Goal: Information Seeking & Learning: Learn about a topic

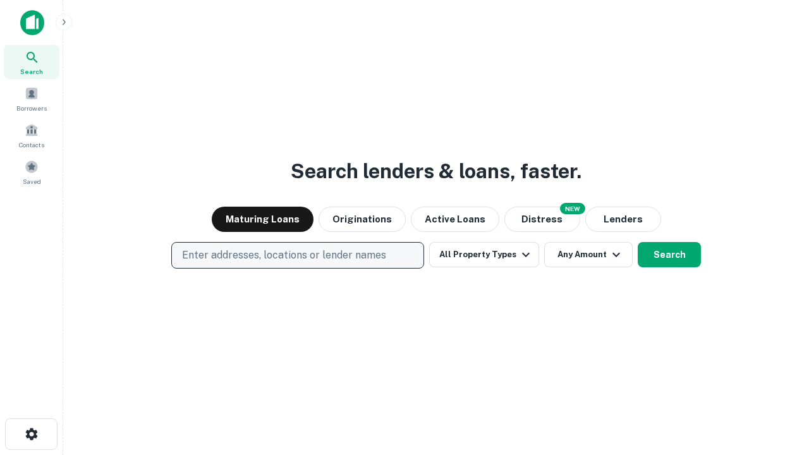
click at [297, 255] on p "Enter addresses, locations or lender names" at bounding box center [284, 255] width 204 height 15
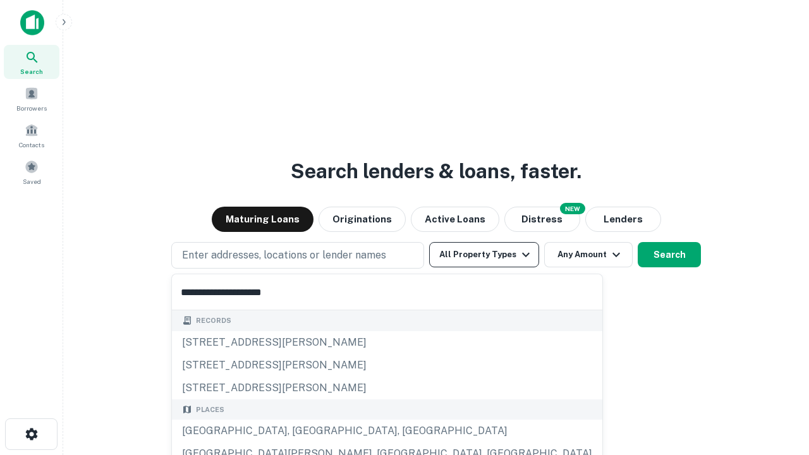
click at [302, 431] on div "[GEOGRAPHIC_DATA], [GEOGRAPHIC_DATA], [GEOGRAPHIC_DATA]" at bounding box center [387, 431] width 430 height 23
click at [484, 255] on button "All Property Types" at bounding box center [484, 254] width 110 height 25
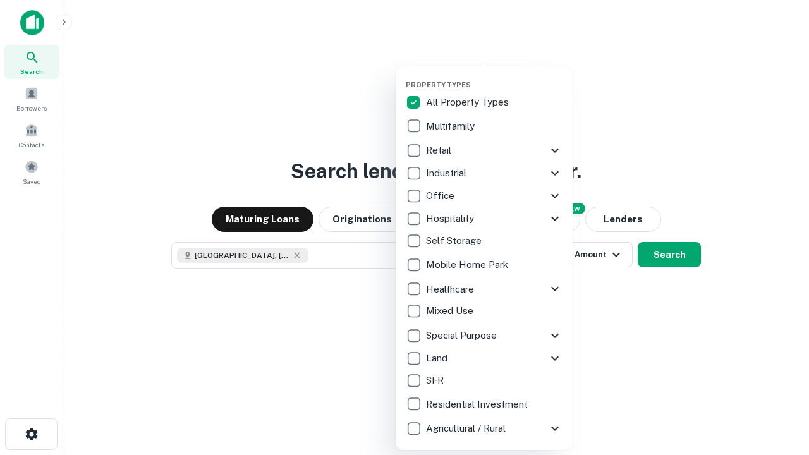
click at [494, 76] on button "button" at bounding box center [494, 76] width 177 height 1
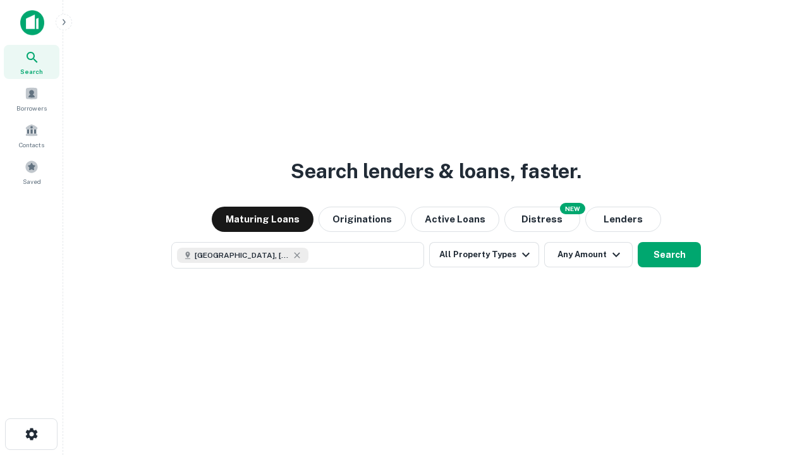
scroll to position [20, 0]
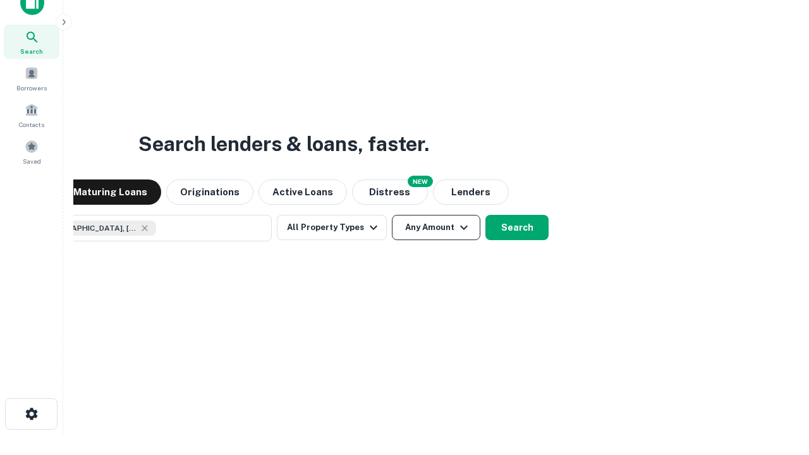
click at [392, 215] on button "Any Amount" at bounding box center [436, 227] width 88 height 25
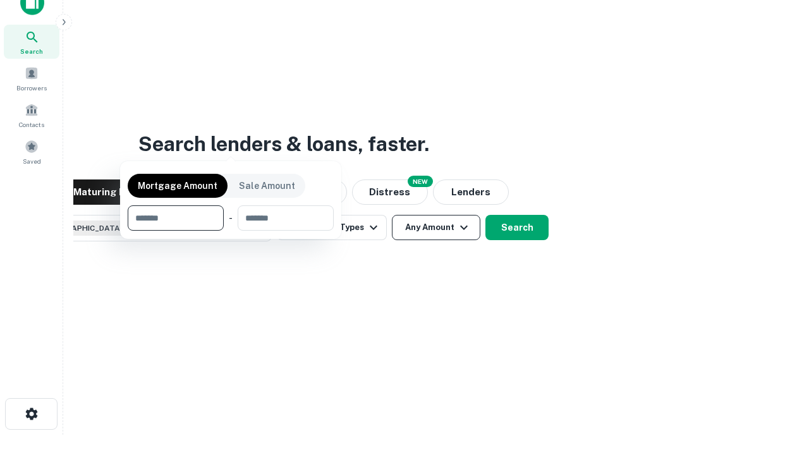
scroll to position [91, 358]
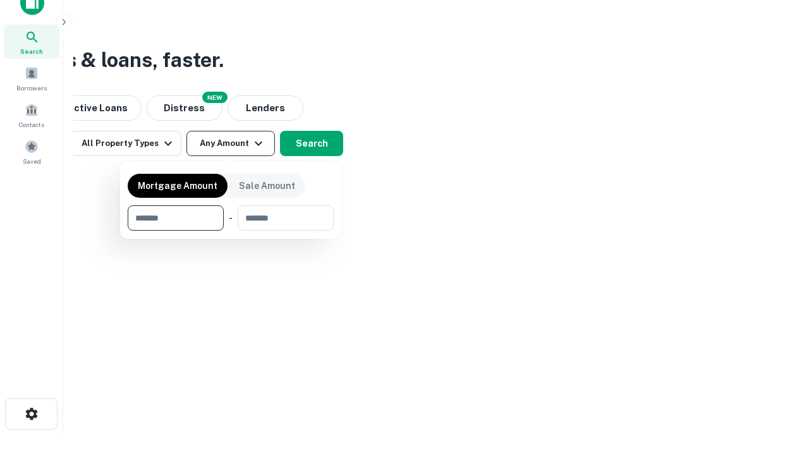
type input "*******"
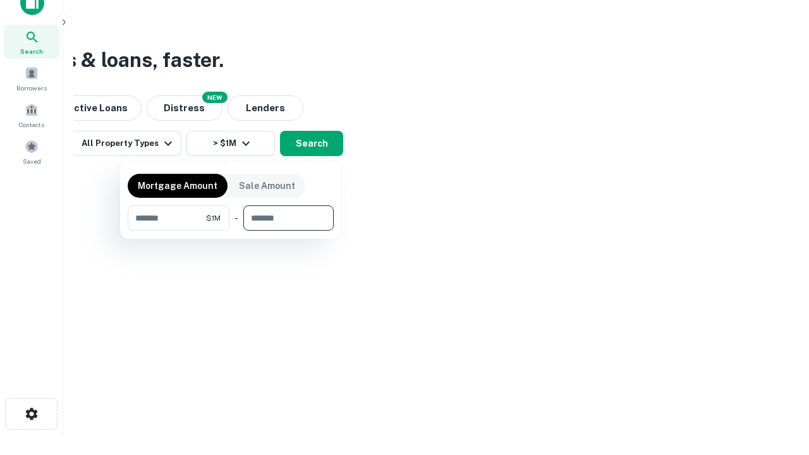
type input "*******"
click at [231, 231] on button "button" at bounding box center [231, 231] width 206 height 1
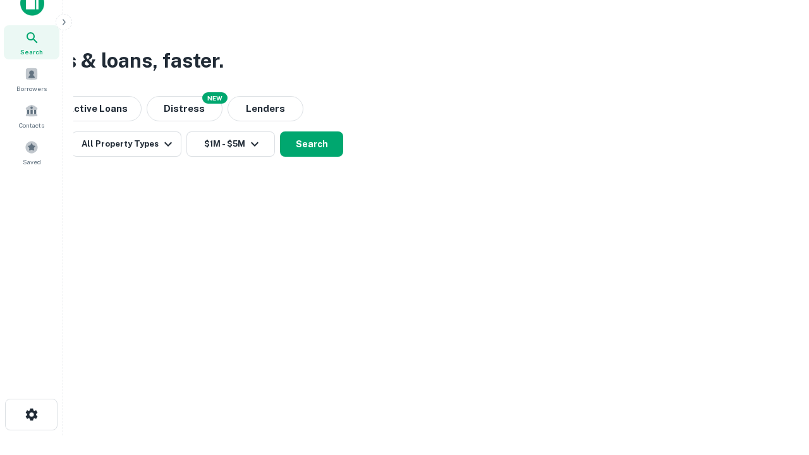
scroll to position [7, 233]
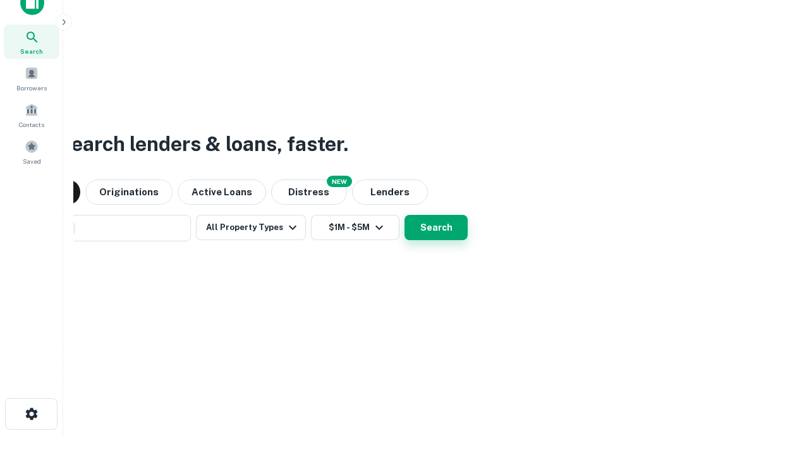
click at [404, 215] on button "Search" at bounding box center [435, 227] width 63 height 25
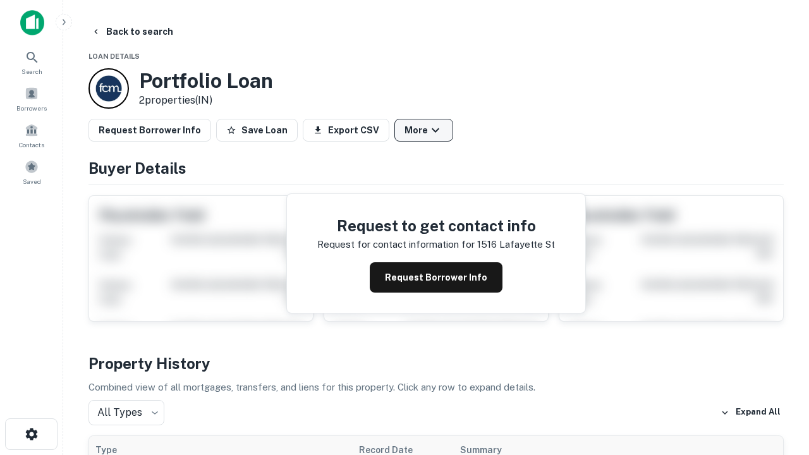
click at [423, 130] on button "More" at bounding box center [423, 130] width 59 height 23
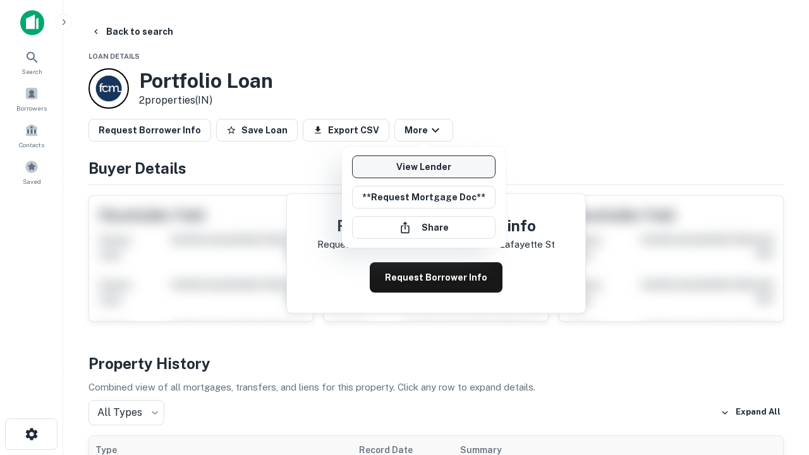
click at [423, 167] on link "View Lender" at bounding box center [423, 166] width 143 height 23
